Goal: Communication & Community: Answer question/provide support

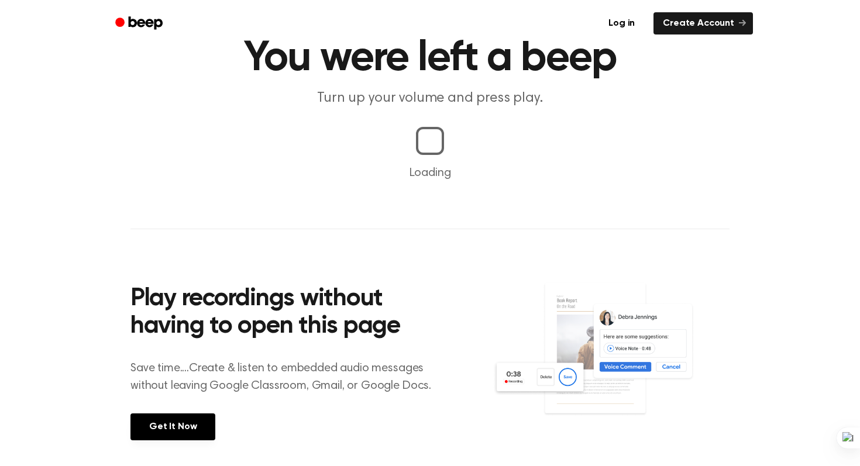
scroll to position [74, 0]
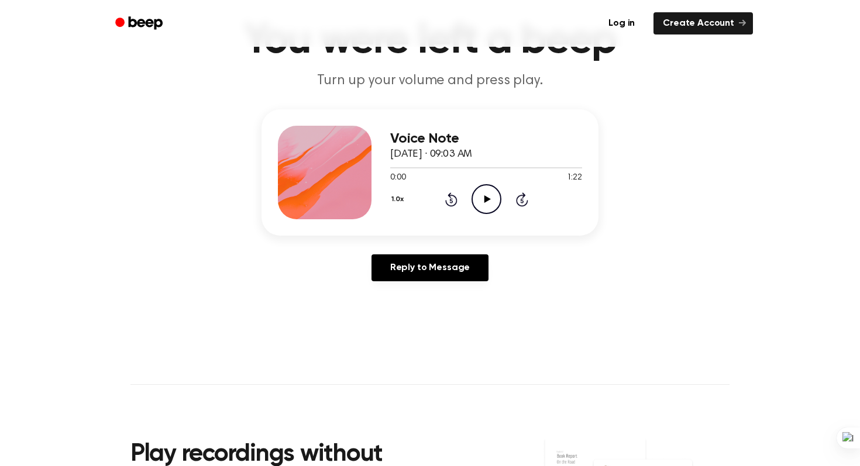
click at [479, 193] on icon "Play Audio" at bounding box center [487, 199] width 30 height 30
click at [498, 168] on div at bounding box center [486, 167] width 192 height 1
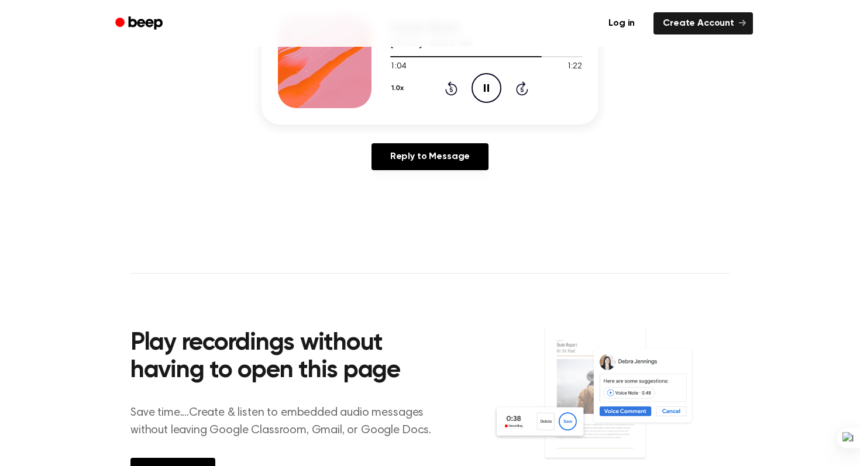
scroll to position [0, 0]
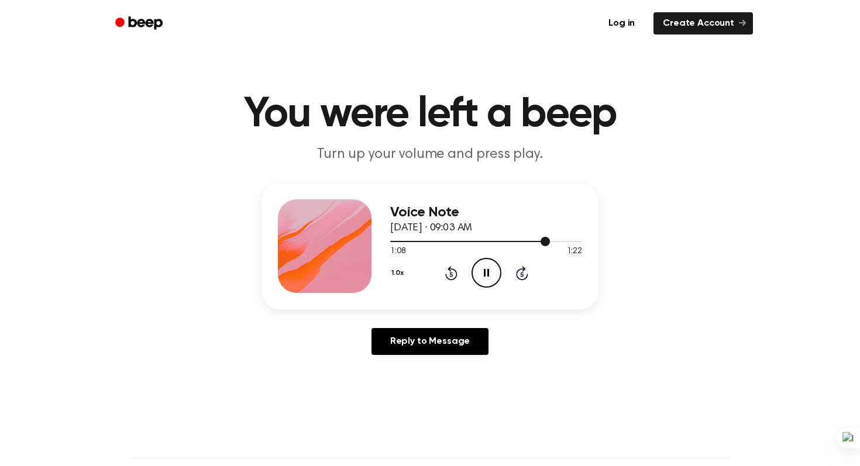
click at [570, 243] on div at bounding box center [486, 240] width 192 height 9
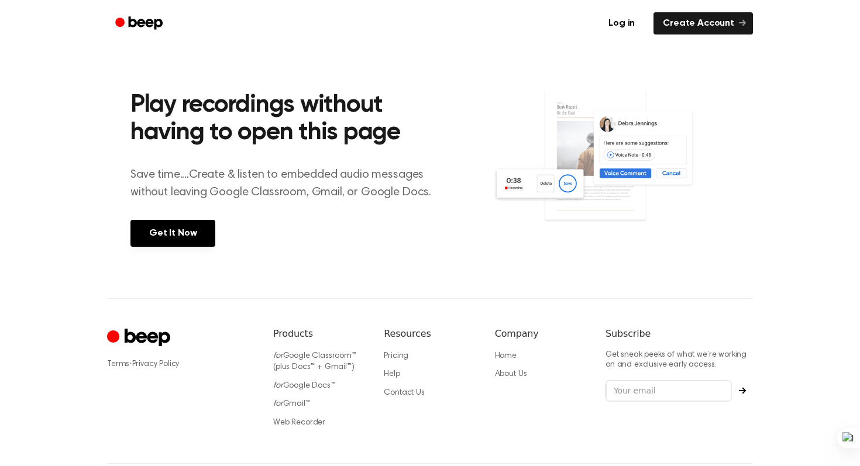
scroll to position [6, 0]
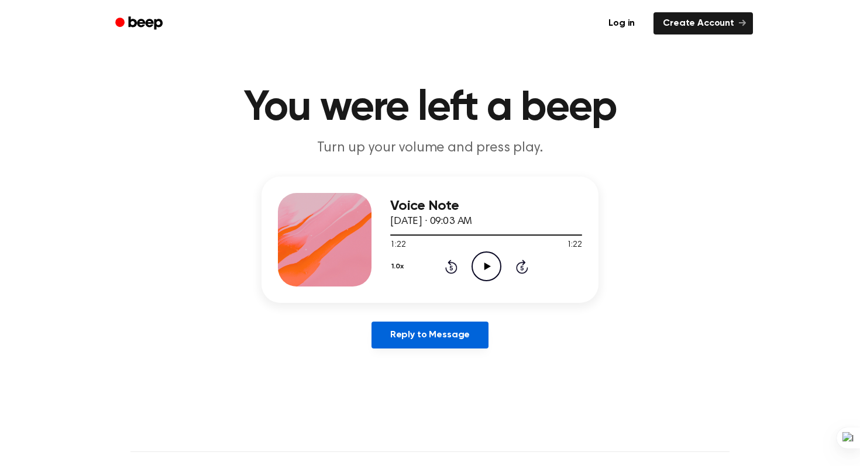
click at [435, 331] on link "Reply to Message" at bounding box center [430, 335] width 117 height 27
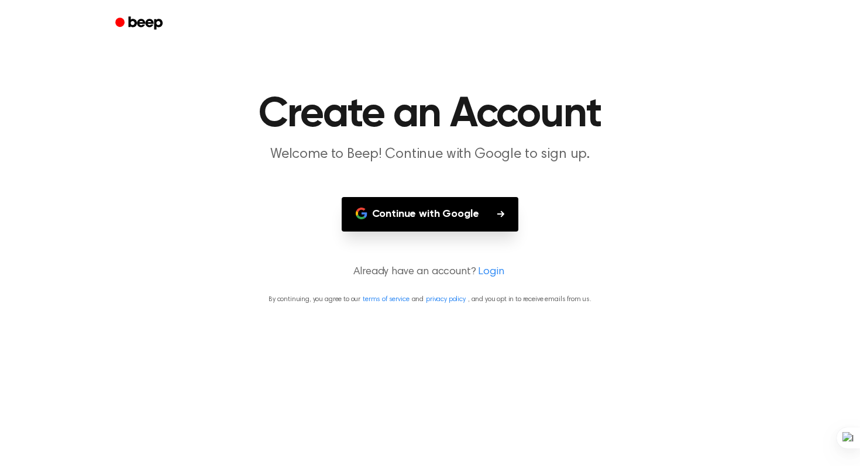
click at [435, 207] on button "Continue with Google" at bounding box center [430, 214] width 177 height 35
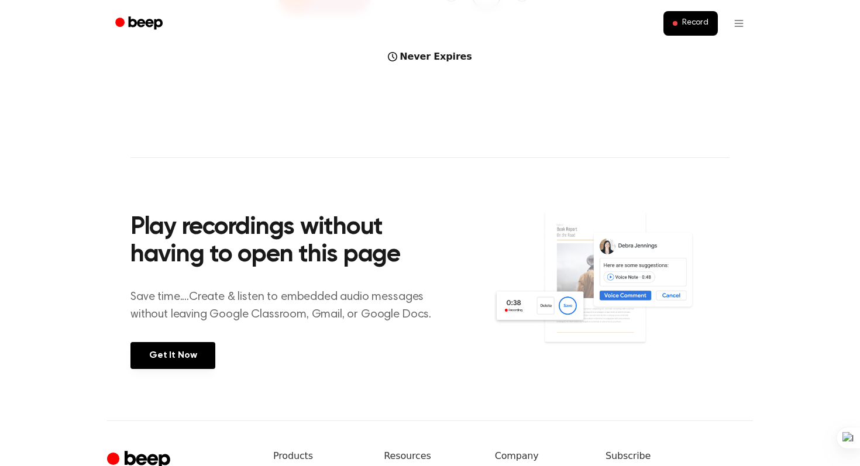
scroll to position [76, 0]
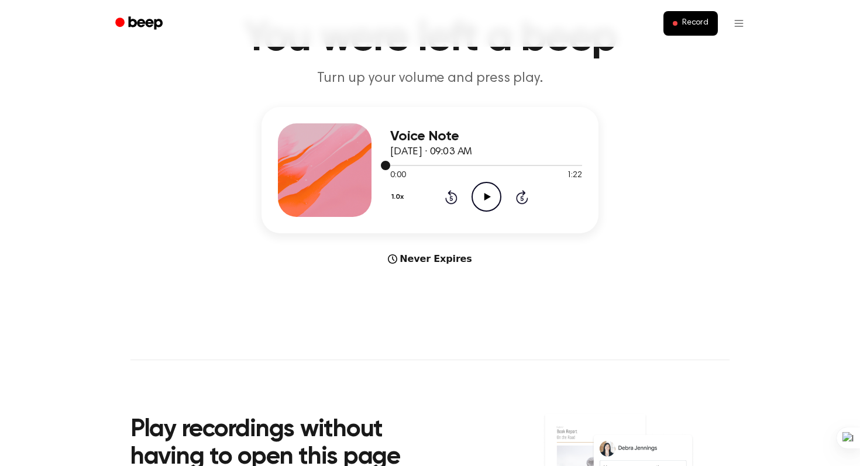
click at [470, 166] on div at bounding box center [486, 165] width 192 height 1
click at [484, 195] on icon at bounding box center [487, 197] width 6 height 8
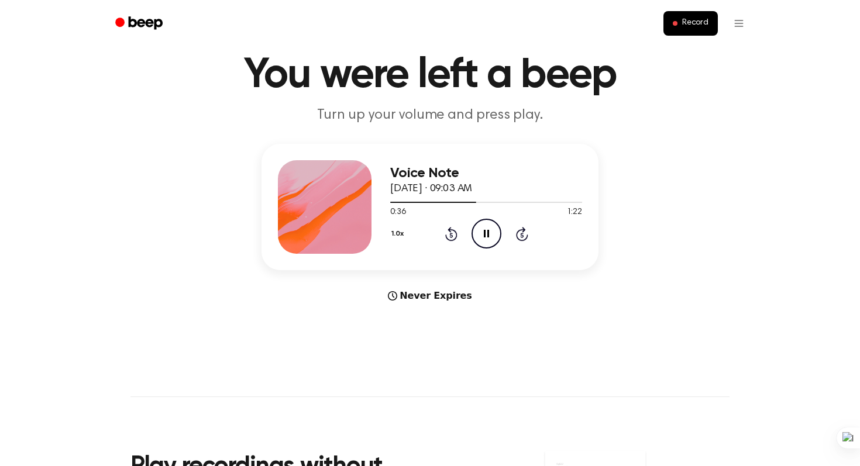
click at [489, 226] on icon "Pause Audio" at bounding box center [487, 234] width 30 height 30
